Goal: Find specific page/section: Find specific page/section

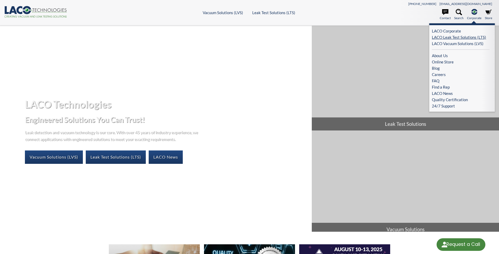
click at [461, 37] on link "LACO Leak Test Solutions (LTS)" at bounding box center [461, 37] width 58 height 6
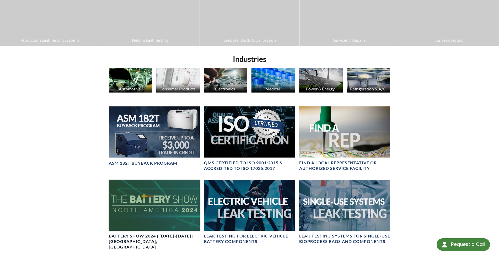
scroll to position [135, 0]
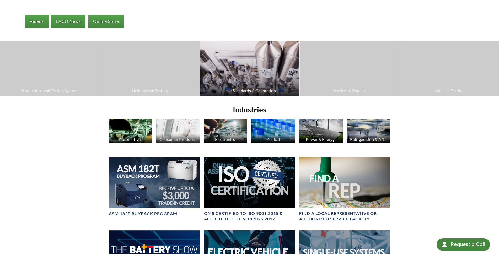
click at [234, 89] on span "Leak Standards & Calibration" at bounding box center [250, 90] width 94 height 7
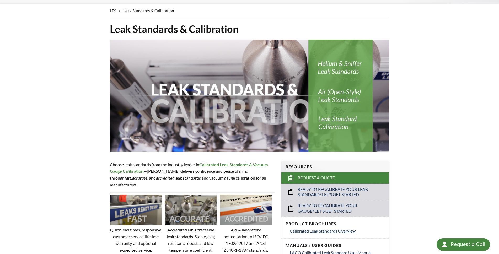
select select "Language Translate Widget"
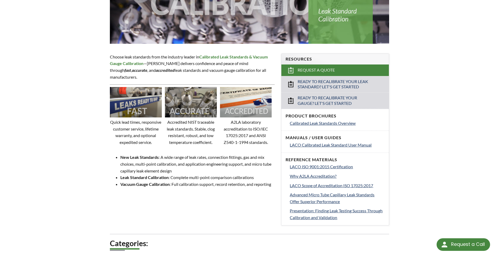
scroll to position [126, 0]
